Goal: Task Accomplishment & Management: Use online tool/utility

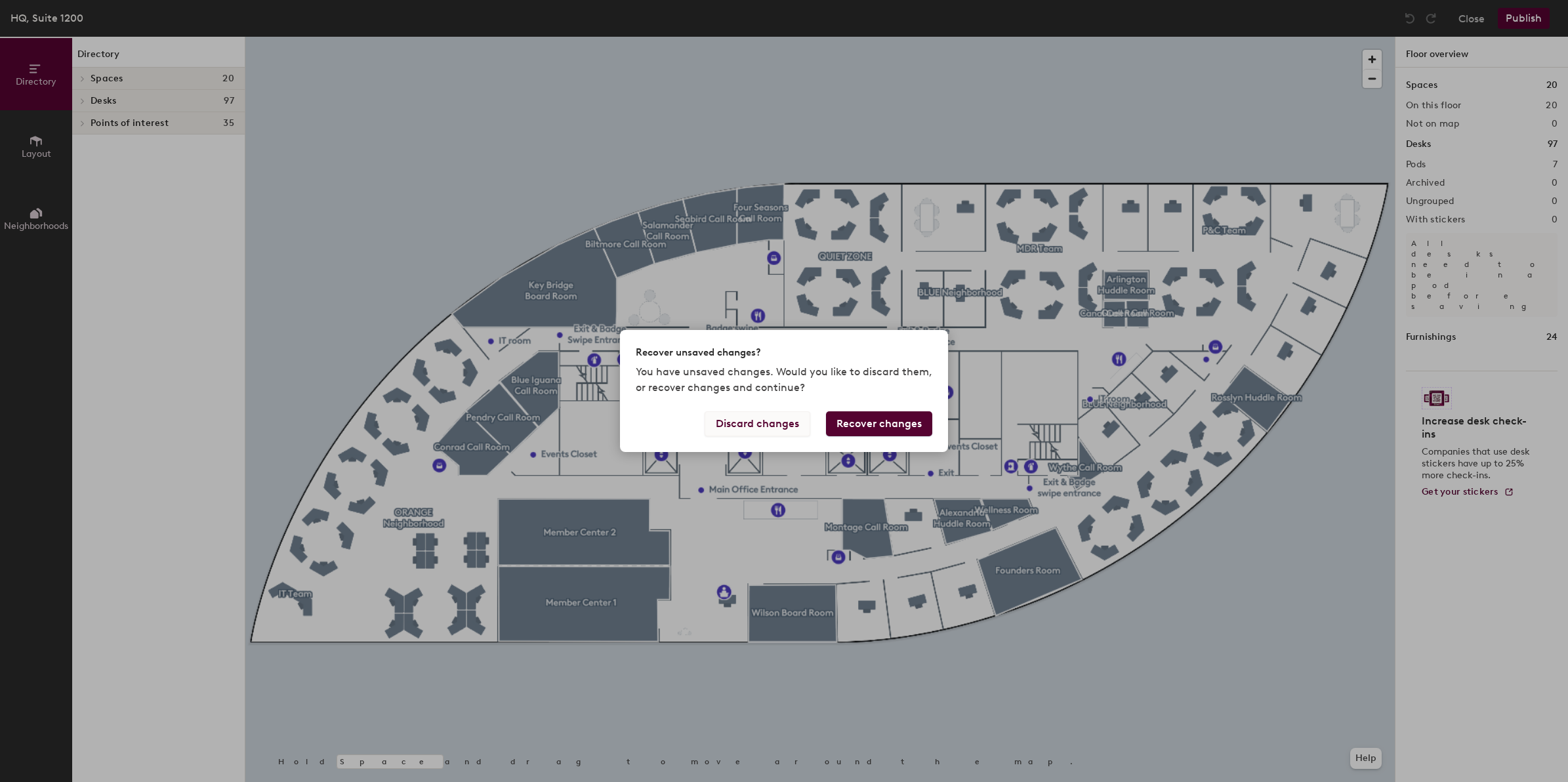
click at [786, 430] on button "Discard changes" at bounding box center [757, 423] width 106 height 25
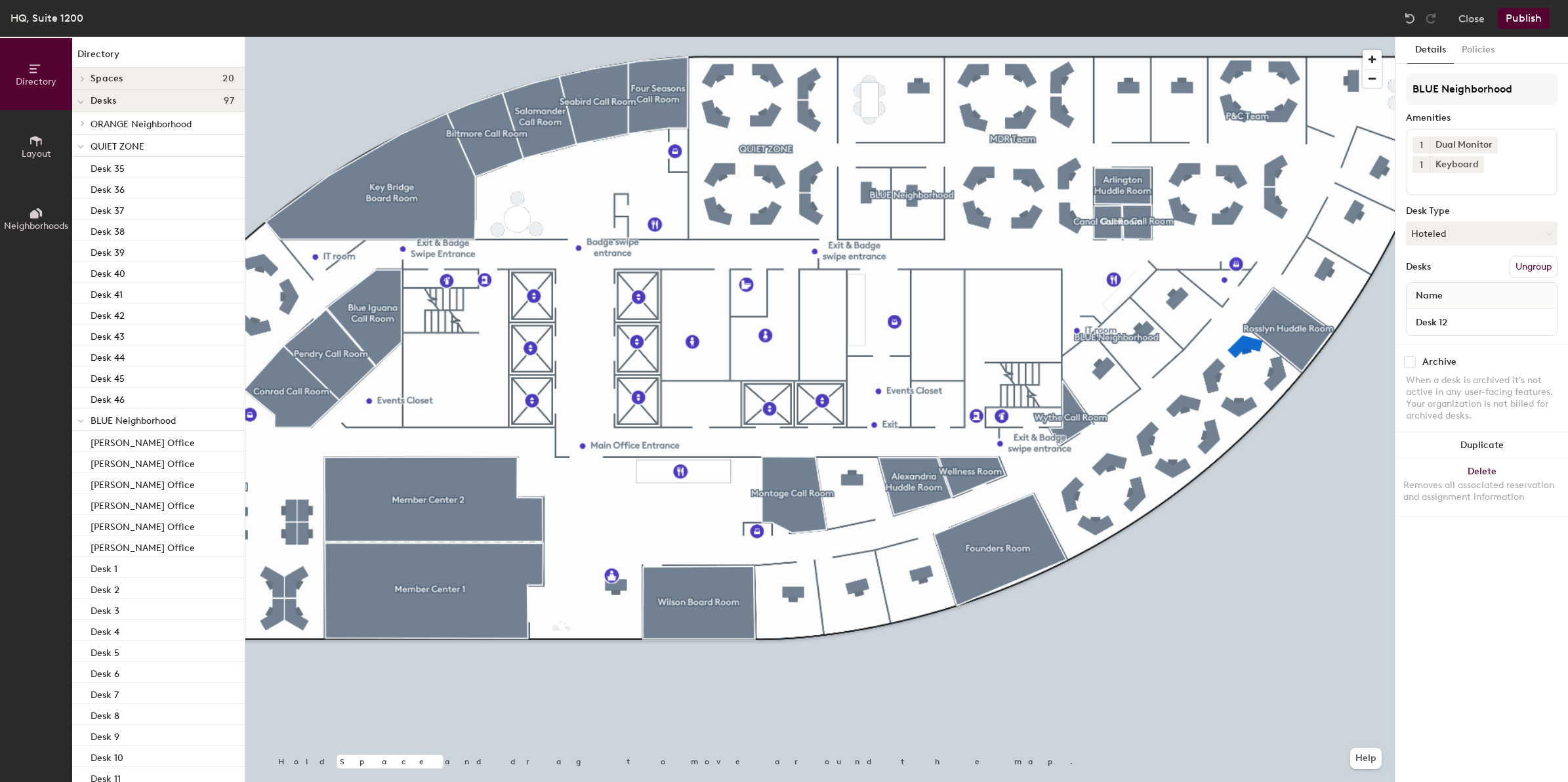
click at [1278, 37] on div at bounding box center [820, 37] width 1149 height 0
click at [1346, 37] on div at bounding box center [820, 37] width 1149 height 0
click at [1308, 37] on div at bounding box center [820, 37] width 1149 height 0
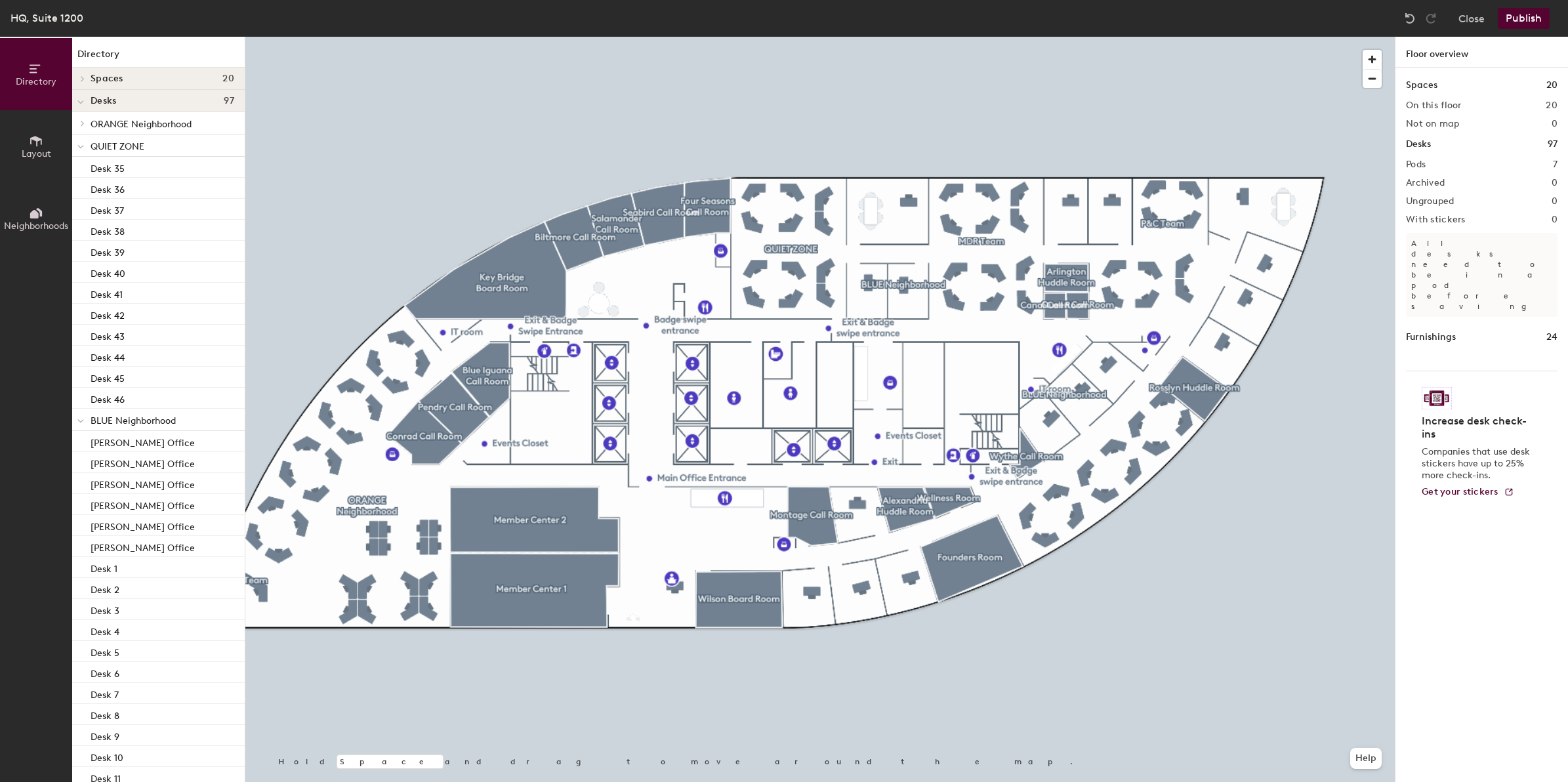
click at [1534, 15] on button "Publish" at bounding box center [1523, 18] width 52 height 21
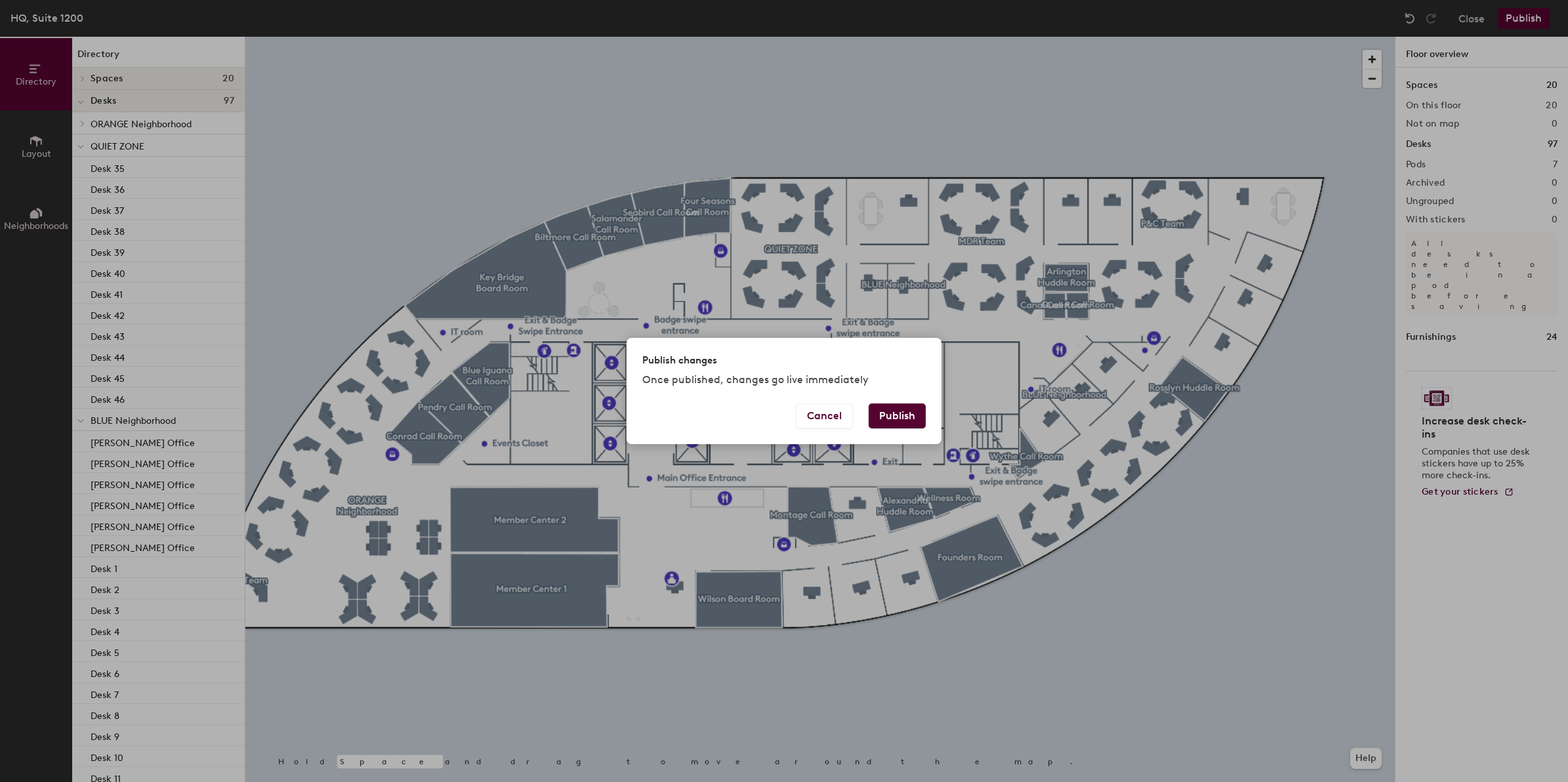
click at [888, 409] on button "Publish" at bounding box center [897, 416] width 57 height 25
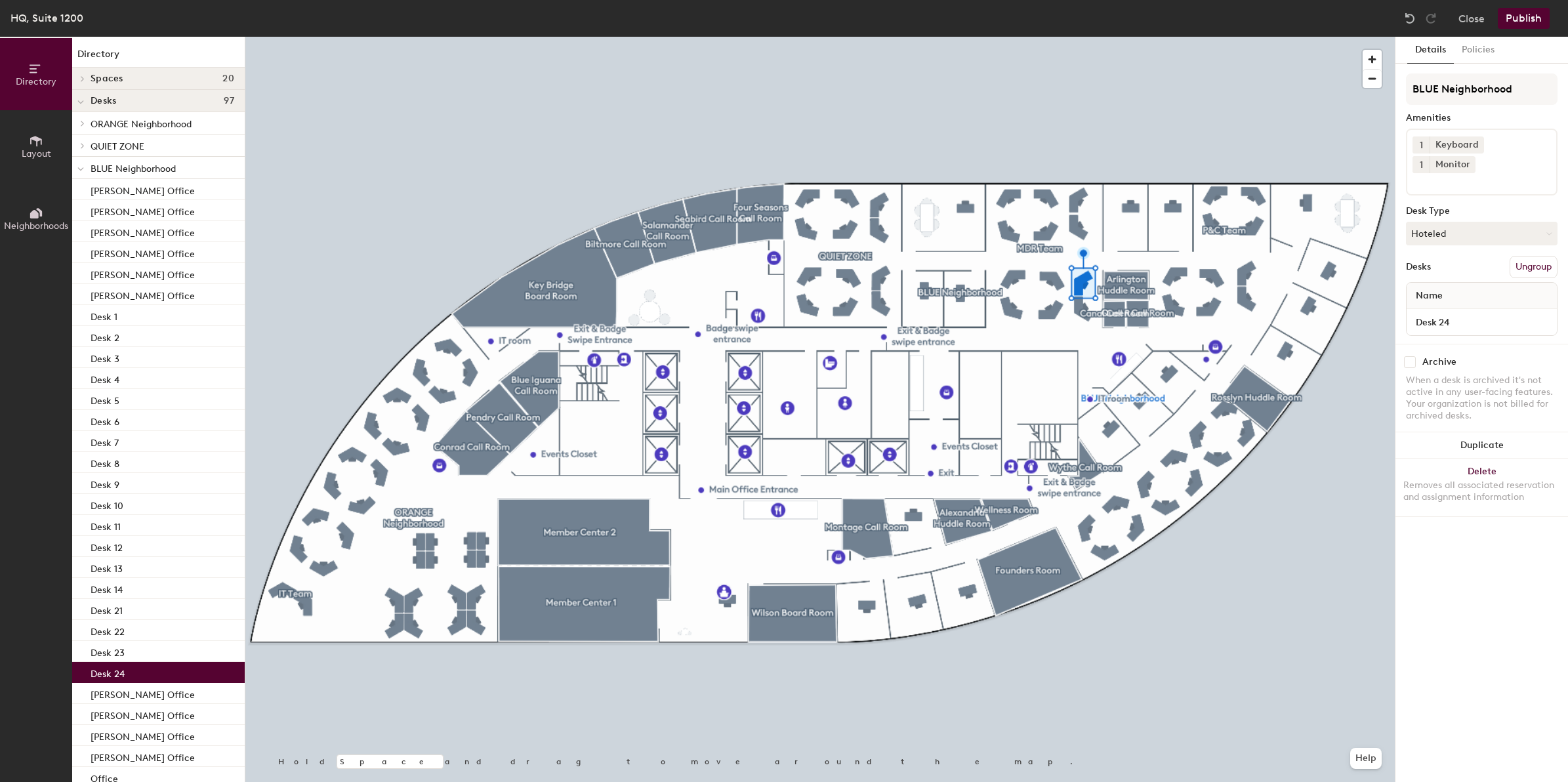
click at [1526, 18] on button "Publish" at bounding box center [1523, 18] width 52 height 21
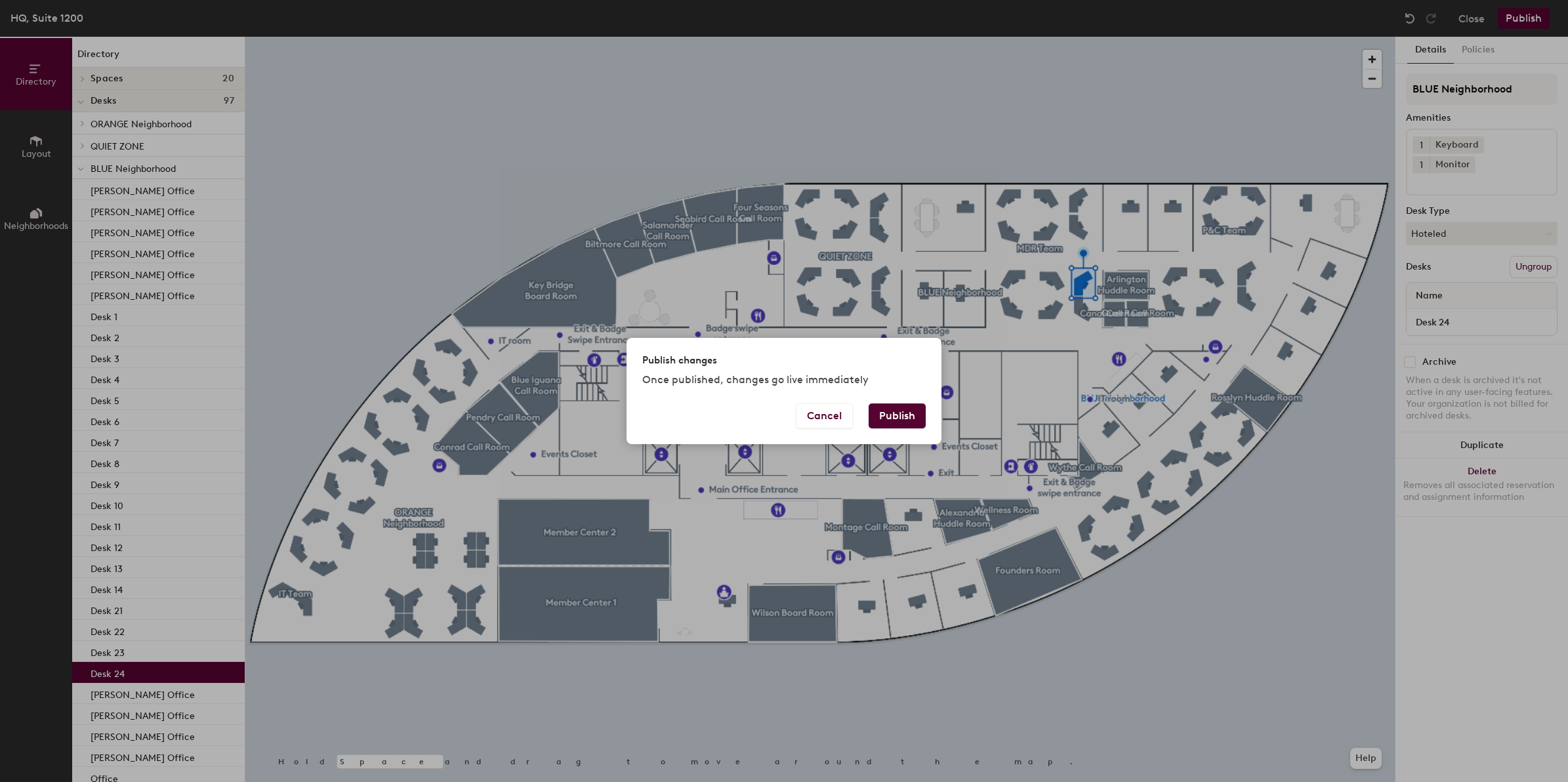
click at [887, 410] on button "Publish" at bounding box center [897, 416] width 57 height 25
